Goal: Information Seeking & Learning: Learn about a topic

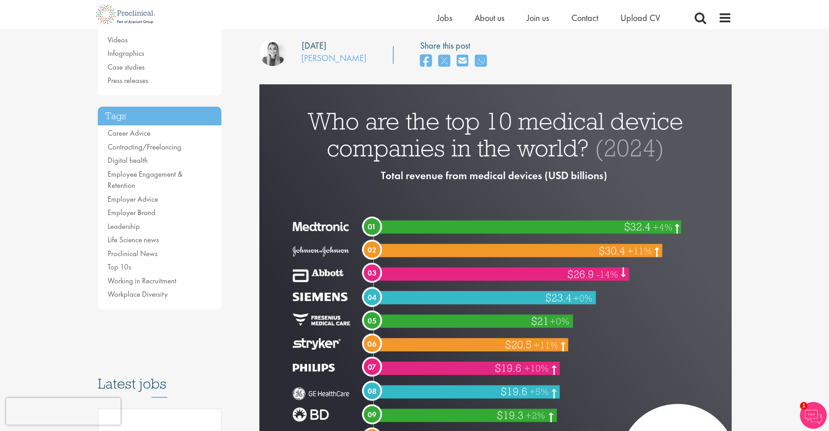
scroll to position [136, 0]
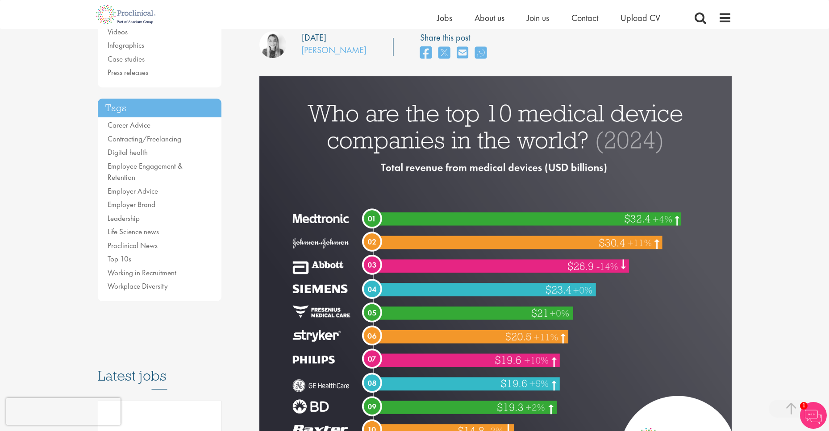
click at [241, 236] on div "Content types Quizzes Blogs Guidebooks Videos Infographics Case studies Press r…" at bounding box center [172, 344] width 162 height 760
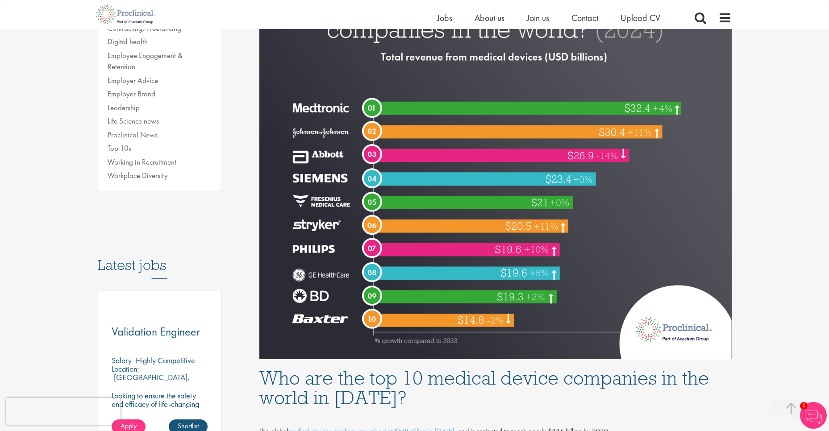
scroll to position [247, 0]
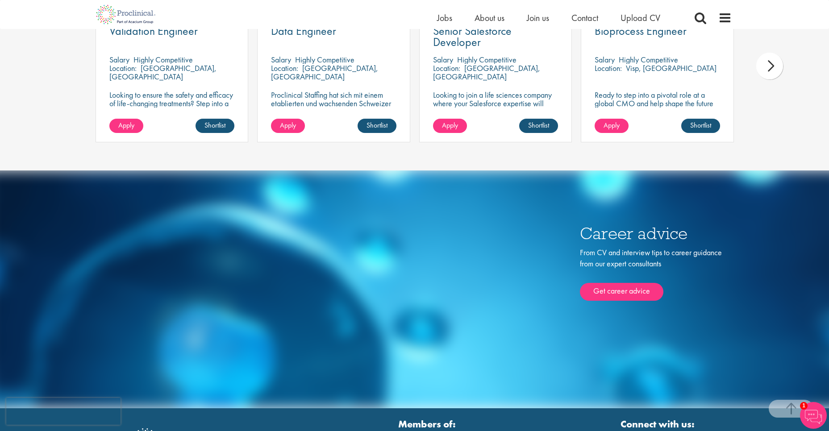
scroll to position [3232, 0]
